Goal: Use online tool/utility: Utilize a website feature to perform a specific function

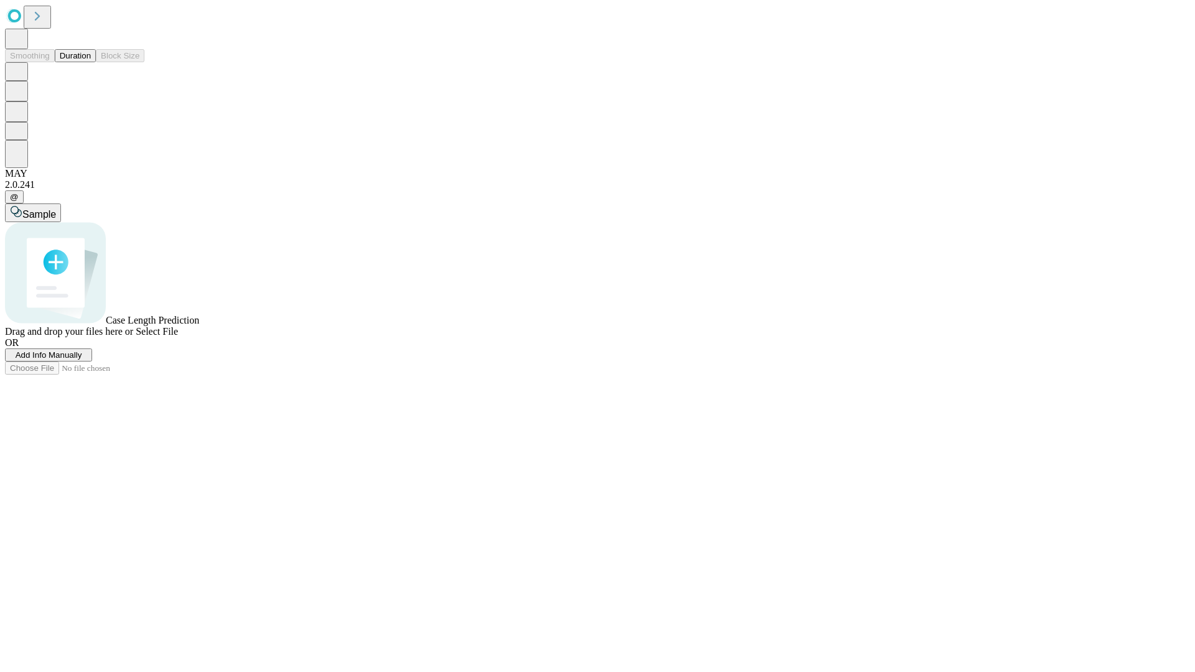
click at [82, 360] on span "Add Info Manually" at bounding box center [49, 355] width 67 height 9
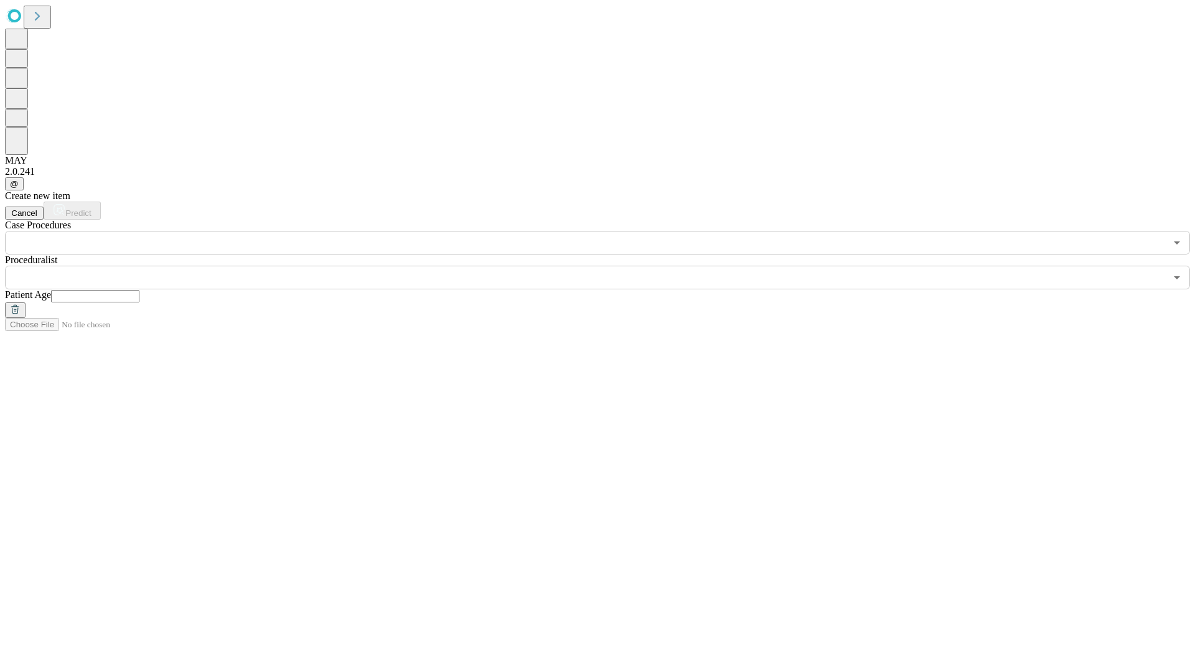
click at [139, 290] on input "text" at bounding box center [95, 296] width 88 height 12
type input "**"
click at [606, 266] on input "text" at bounding box center [585, 278] width 1161 height 24
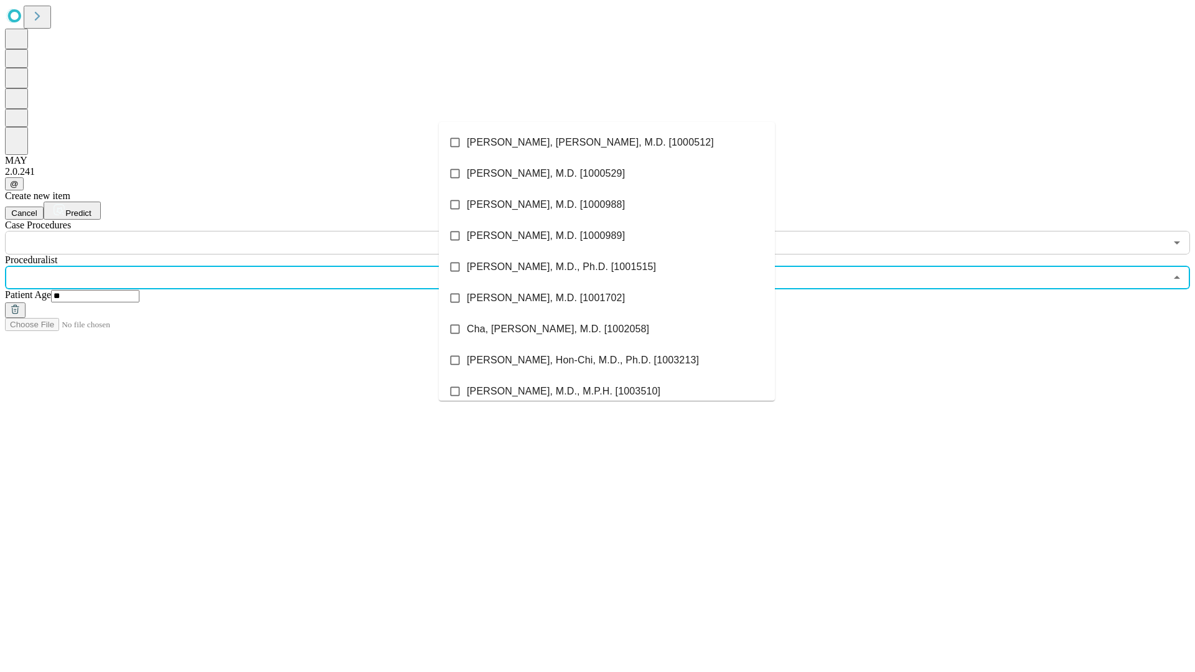
click at [607, 143] on li "[PERSON_NAME], [PERSON_NAME], M.D. [1000512]" at bounding box center [607, 142] width 336 height 31
click at [262, 231] on input "text" at bounding box center [585, 243] width 1161 height 24
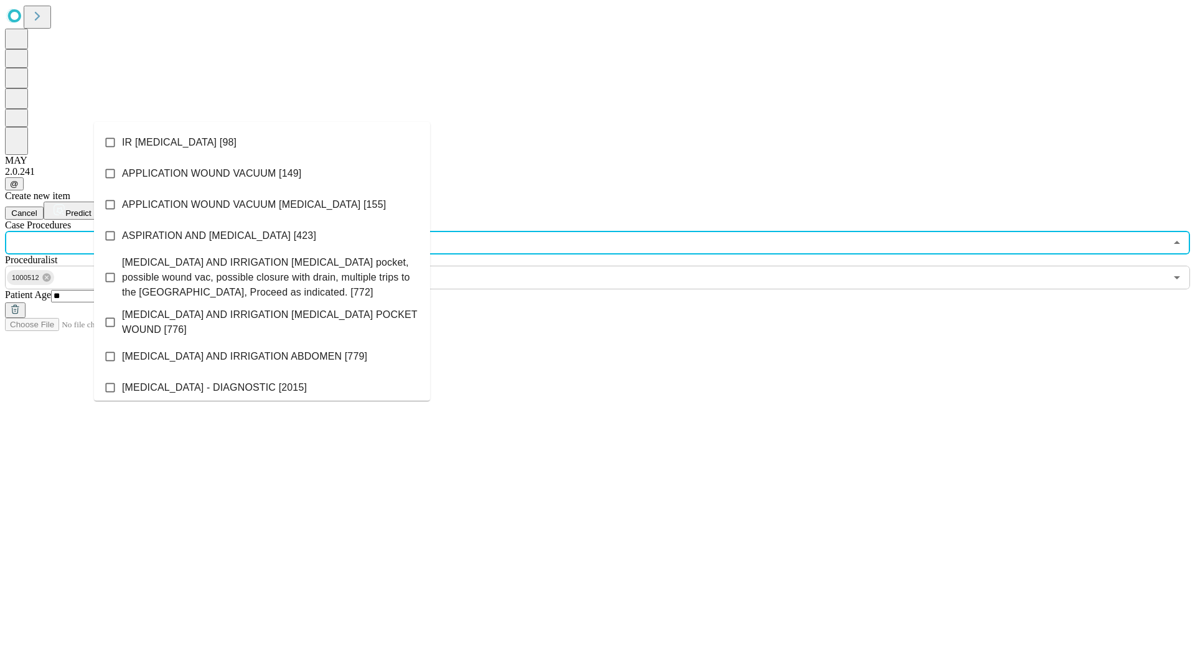
click at [262, 143] on li "IR [MEDICAL_DATA] [98]" at bounding box center [262, 142] width 336 height 31
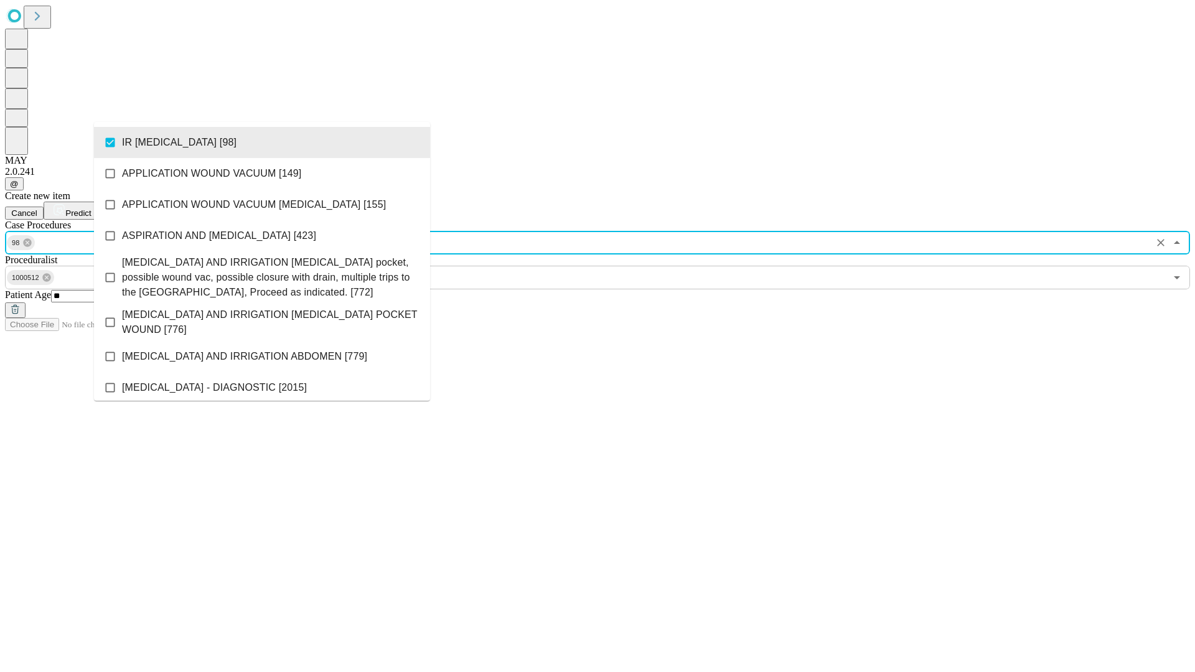
click at [91, 209] on span "Predict" at bounding box center [78, 213] width 26 height 9
